Goal: Task Accomplishment & Management: Manage account settings

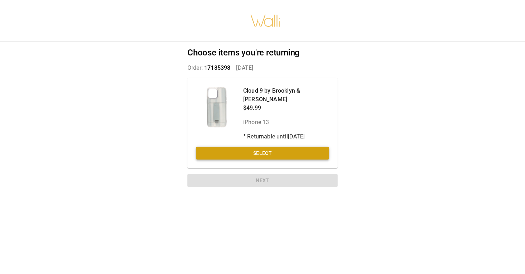
click at [267, 147] on button "Select" at bounding box center [262, 153] width 133 height 13
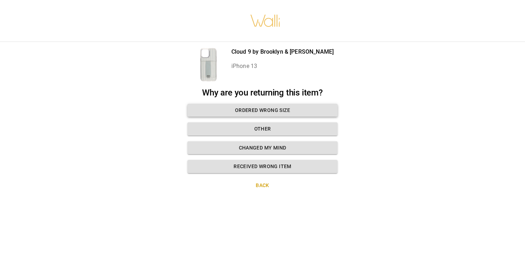
click at [264, 108] on button "Ordered wrong size" at bounding box center [262, 110] width 150 height 13
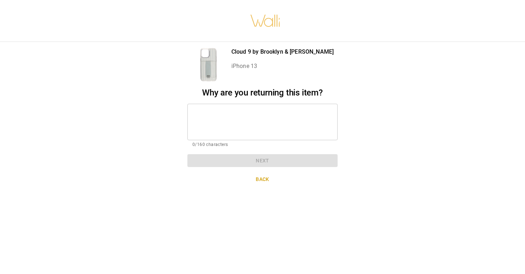
click at [231, 117] on textarea at bounding box center [262, 121] width 140 height 25
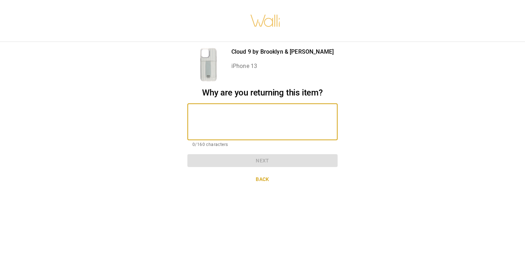
type textarea "*"
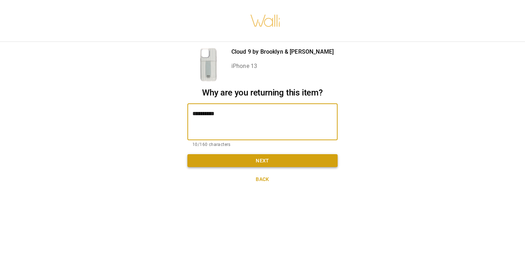
type textarea "**********"
click at [252, 160] on button "Next" at bounding box center [262, 160] width 150 height 13
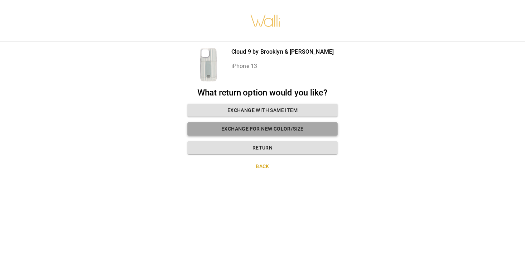
click at [261, 129] on button "Exchange for new color/size" at bounding box center [262, 128] width 150 height 13
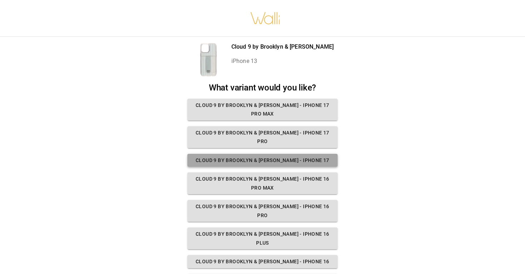
click at [257, 154] on button "Cloud 9 by Brooklyn & [PERSON_NAME] - iPhone 17" at bounding box center [262, 160] width 150 height 13
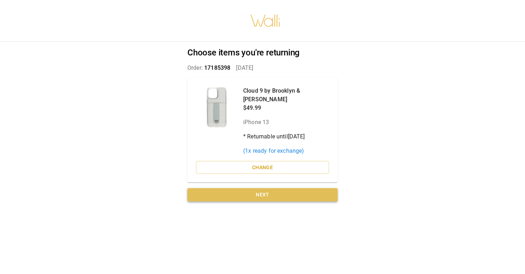
click at [261, 188] on button "Next" at bounding box center [262, 194] width 150 height 13
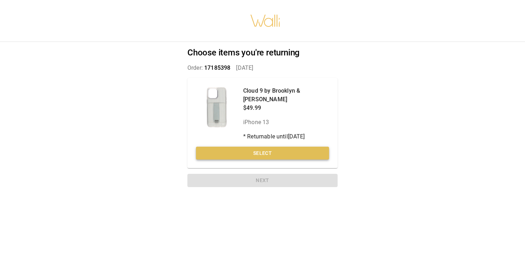
click at [269, 147] on button "Select" at bounding box center [262, 153] width 133 height 13
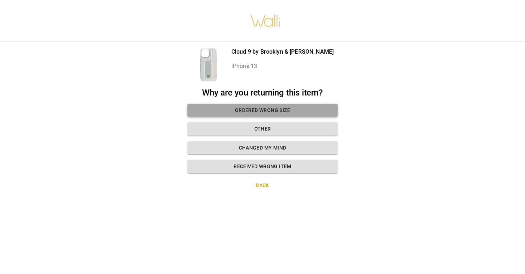
click at [257, 111] on button "Ordered wrong size" at bounding box center [262, 110] width 150 height 13
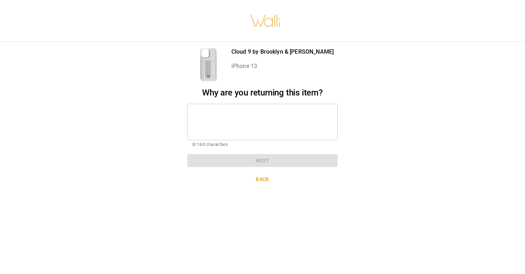
click at [236, 112] on textarea at bounding box center [262, 121] width 140 height 25
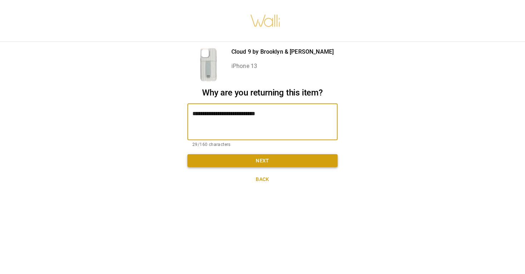
type textarea "**********"
click at [230, 160] on button "Next" at bounding box center [262, 160] width 150 height 13
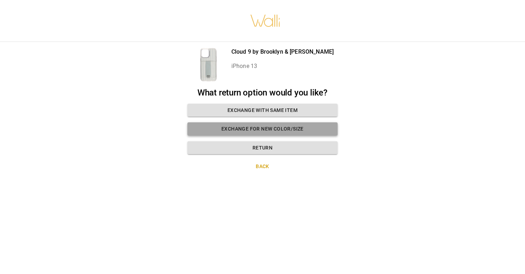
click at [248, 127] on button "Exchange for new color/size" at bounding box center [262, 128] width 150 height 13
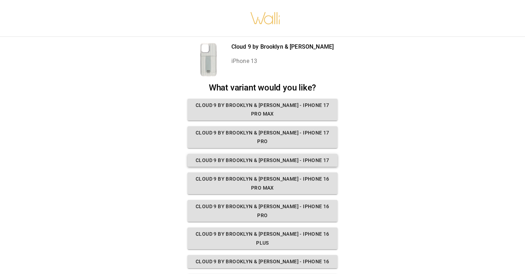
click at [246, 154] on button "Cloud 9 by Brooklyn & [PERSON_NAME] - iPhone 17" at bounding box center [262, 160] width 150 height 13
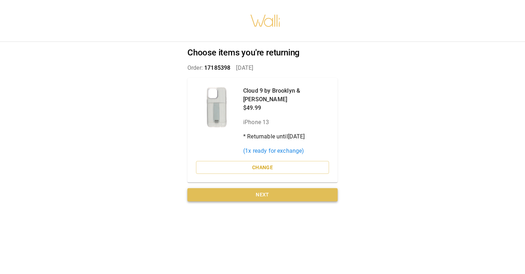
click at [256, 188] on button "Next" at bounding box center [262, 194] width 150 height 13
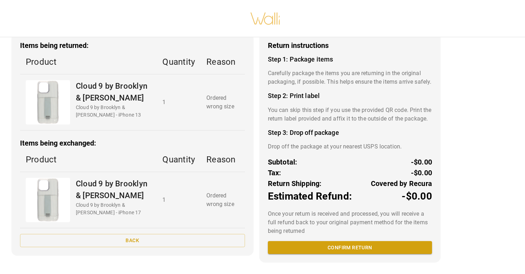
scroll to position [48, 0]
click at [314, 243] on button "Confirm return" at bounding box center [350, 247] width 164 height 13
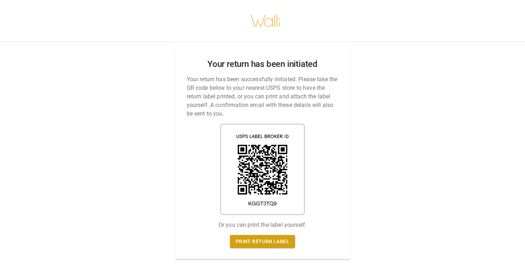
scroll to position [0, 0]
